Goal: Find specific page/section: Find specific page/section

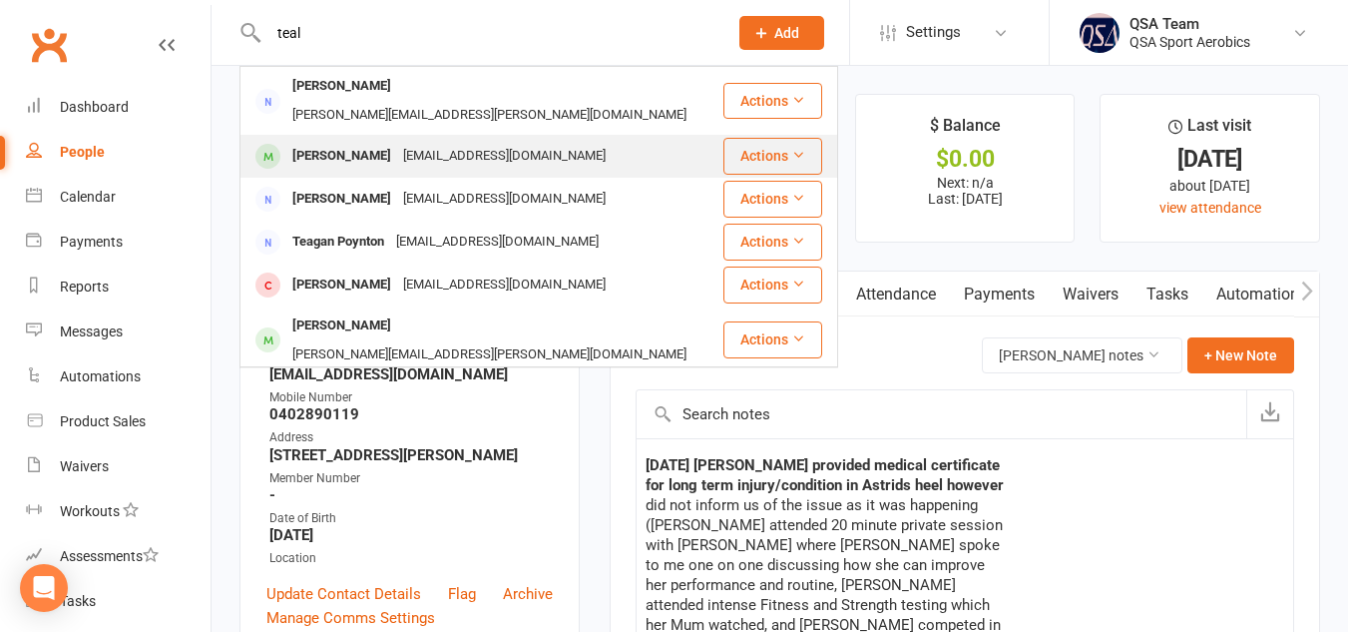
type input "teal"
click at [452, 142] on div "[EMAIL_ADDRESS][DOMAIN_NAME]" at bounding box center [504, 156] width 215 height 29
